Goal: Feedback & Contribution: Submit feedback/report problem

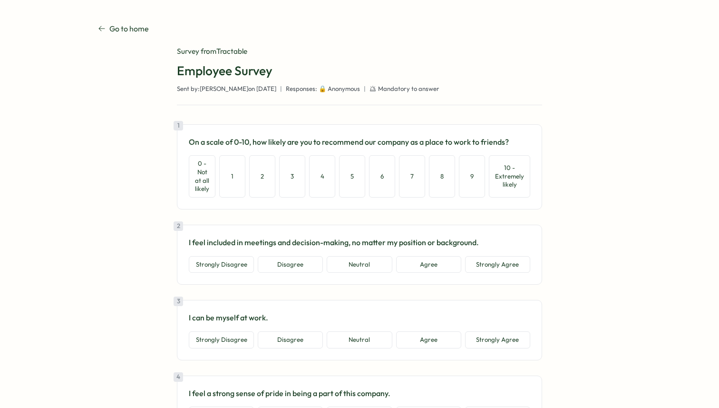
scroll to position [1, 0]
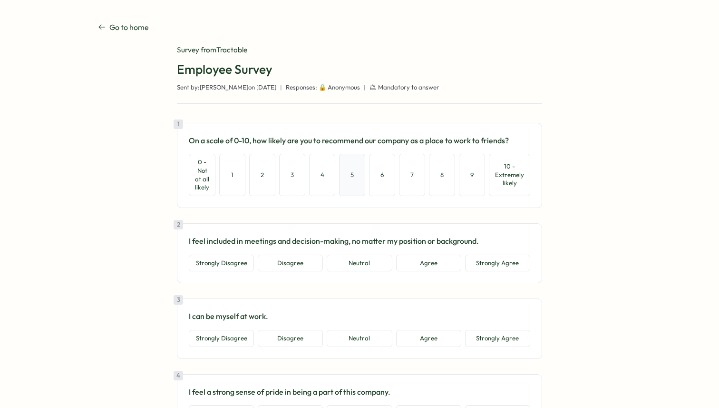
click at [353, 179] on button "5" at bounding box center [352, 175] width 26 height 42
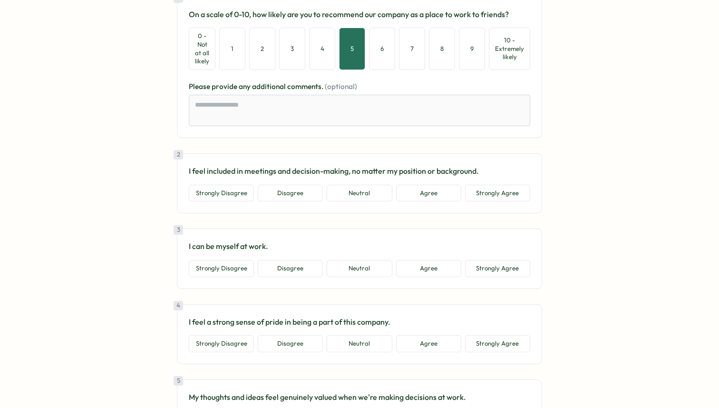
scroll to position [128, 0]
click at [304, 185] on button "Disagree" at bounding box center [290, 192] width 65 height 17
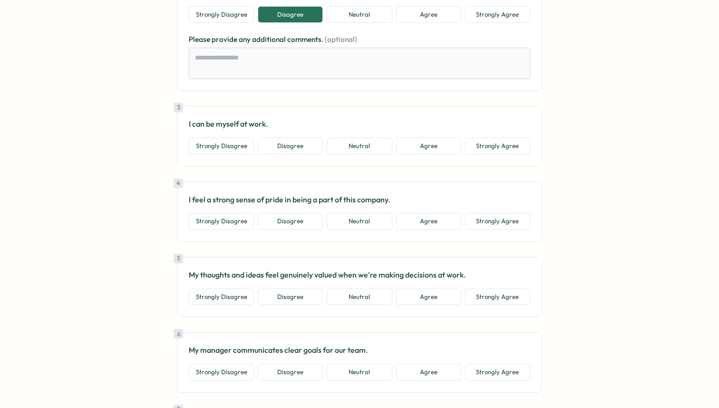
scroll to position [308, 0]
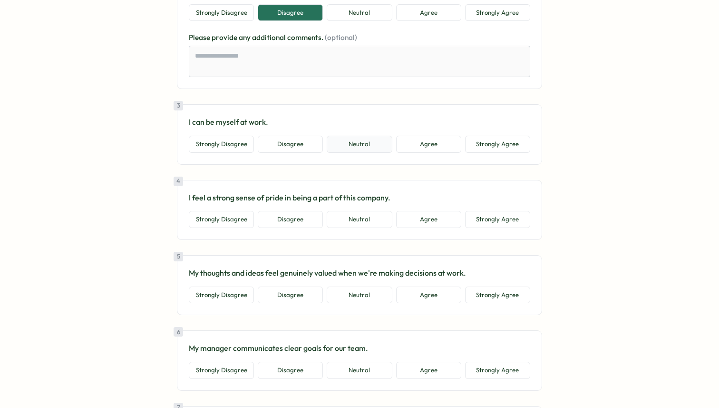
click at [373, 142] on button "Neutral" at bounding box center [359, 144] width 65 height 17
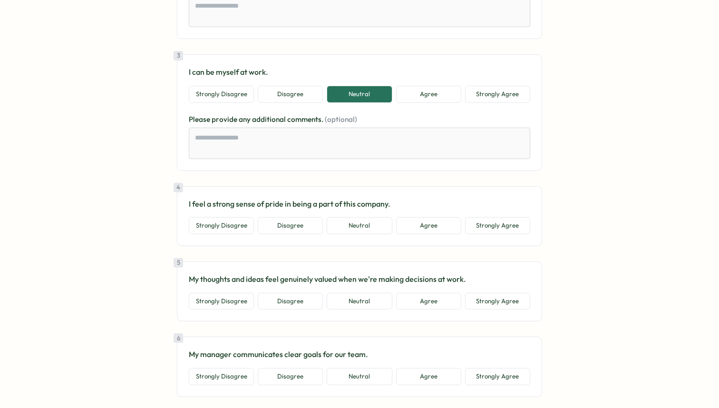
scroll to position [357, 0]
click at [352, 223] on button "Neutral" at bounding box center [359, 226] width 65 height 17
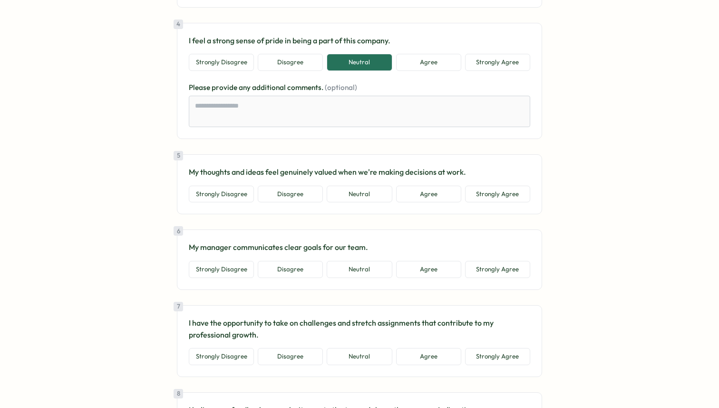
scroll to position [537, 0]
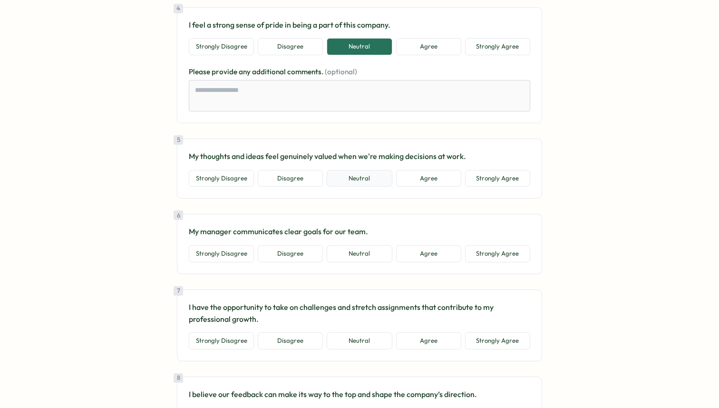
click at [379, 181] on button "Neutral" at bounding box center [359, 178] width 65 height 17
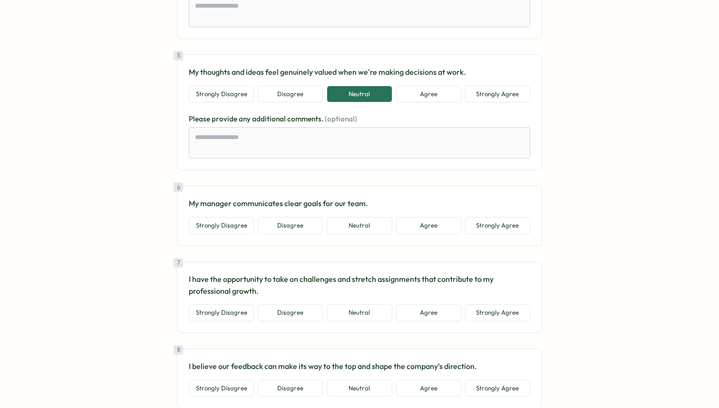
scroll to position [641, 0]
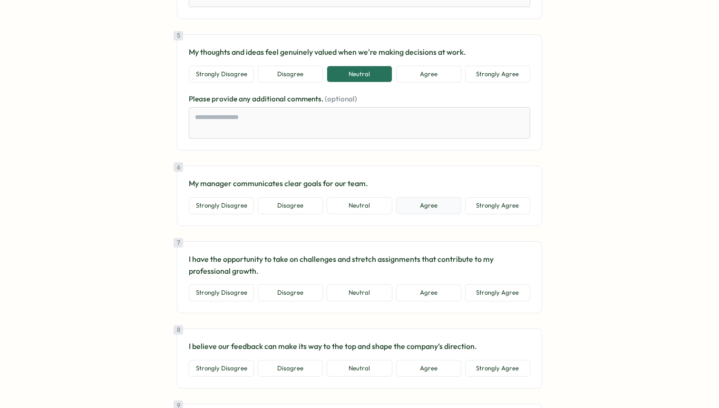
click at [412, 206] on button "Agree" at bounding box center [428, 205] width 65 height 17
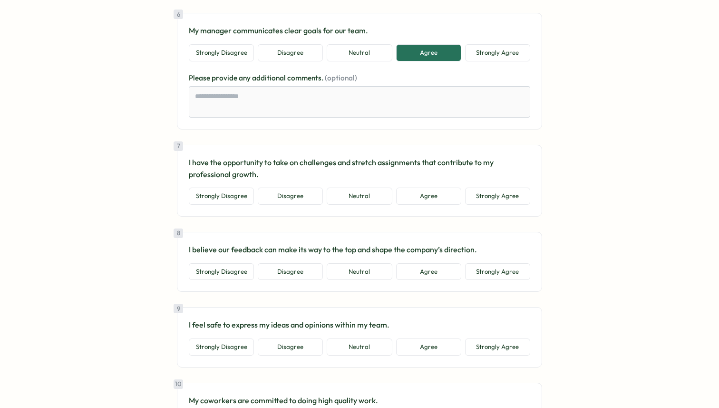
scroll to position [794, 0]
click at [427, 197] on button "Agree" at bounding box center [428, 194] width 65 height 17
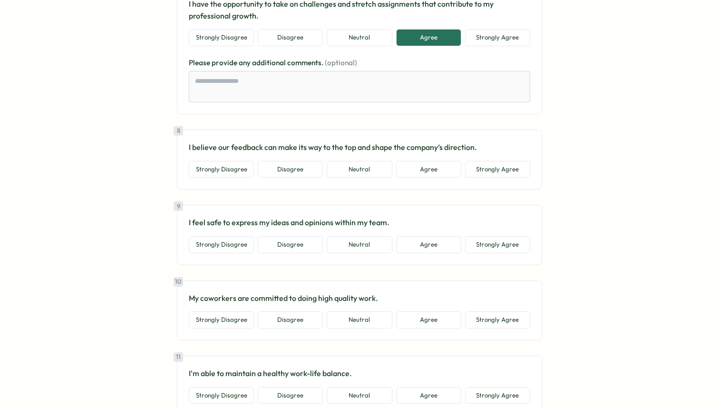
scroll to position [1022, 0]
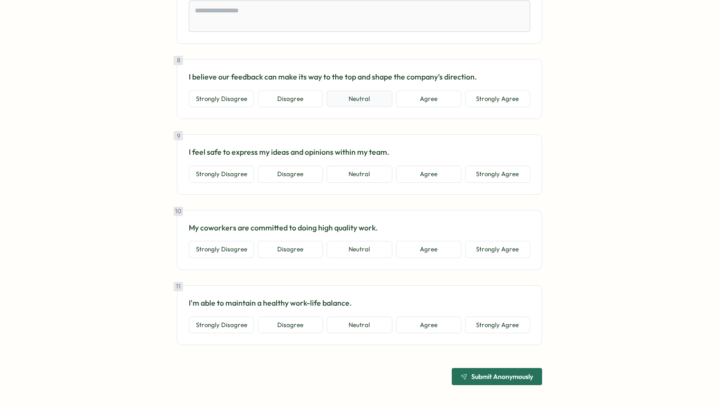
click at [353, 98] on button "Neutral" at bounding box center [359, 98] width 65 height 17
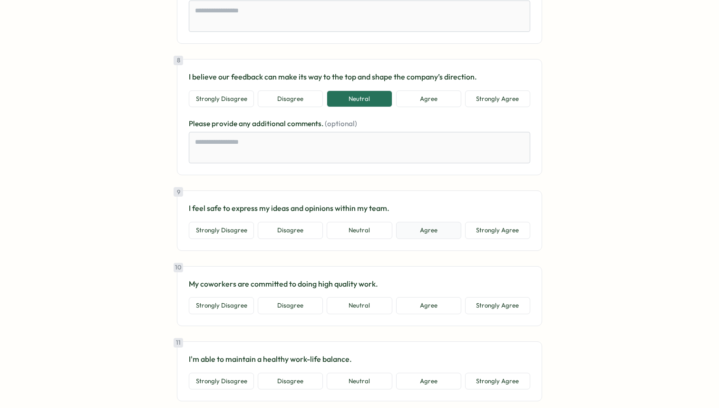
click at [408, 231] on button "Agree" at bounding box center [428, 230] width 65 height 17
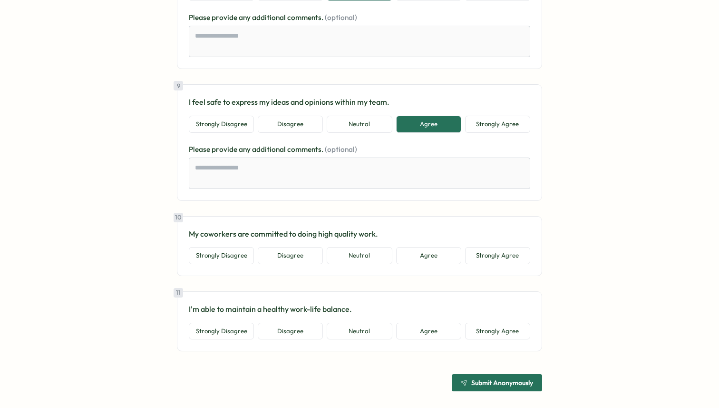
scroll to position [1135, 0]
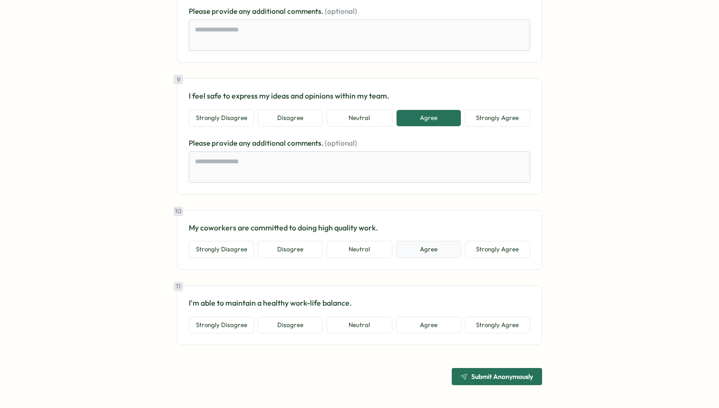
click at [431, 253] on button "Agree" at bounding box center [428, 249] width 65 height 17
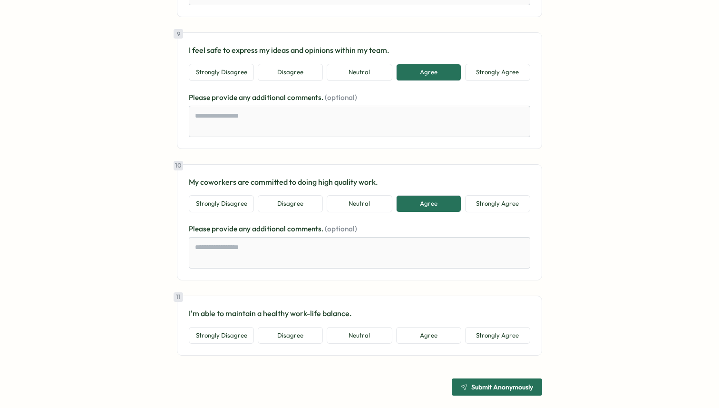
scroll to position [1191, 0]
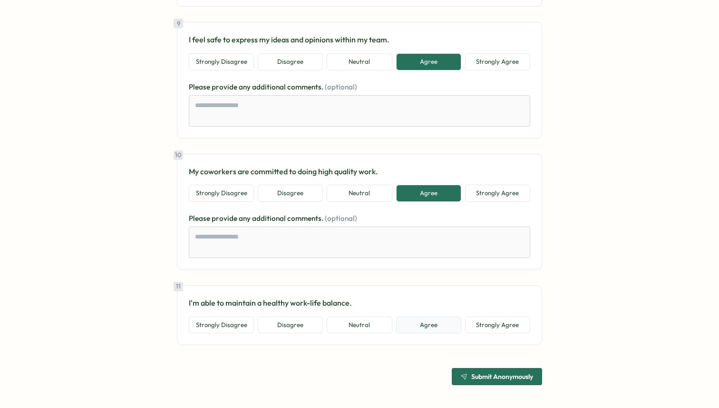
click at [437, 325] on button "Agree" at bounding box center [428, 324] width 65 height 17
type textarea "*"
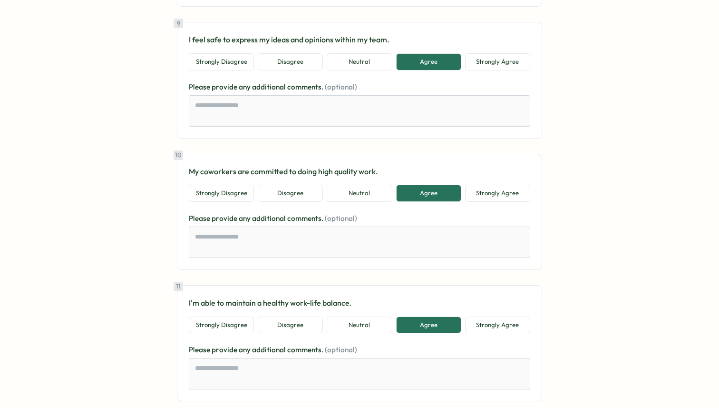
scroll to position [1247, 0]
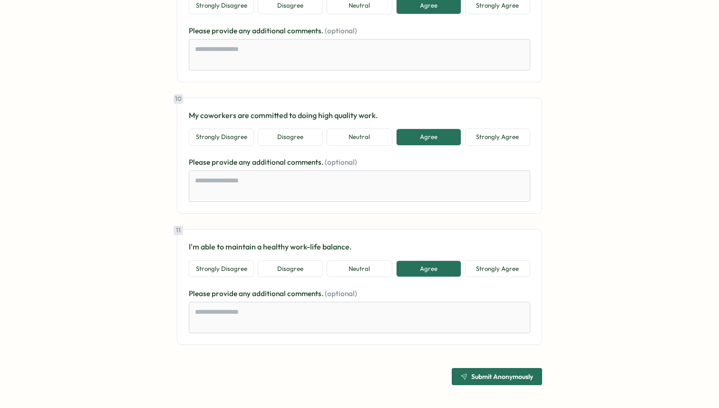
click at [494, 373] on span "Submit Anonymously" at bounding box center [502, 376] width 62 height 7
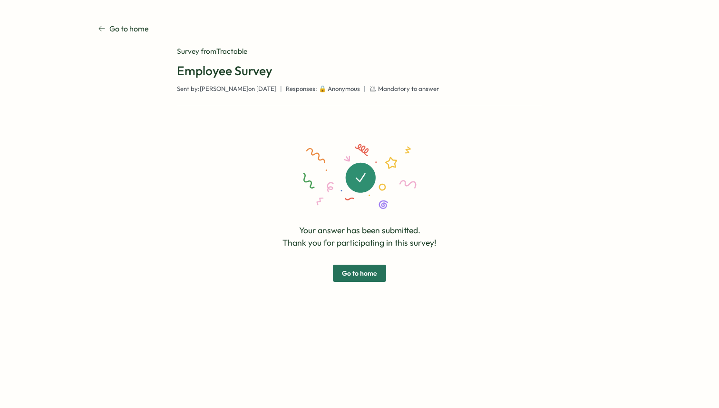
click at [369, 265] on link "Go to home" at bounding box center [359, 273] width 53 height 17
